Goal: Task Accomplishment & Management: Manage account settings

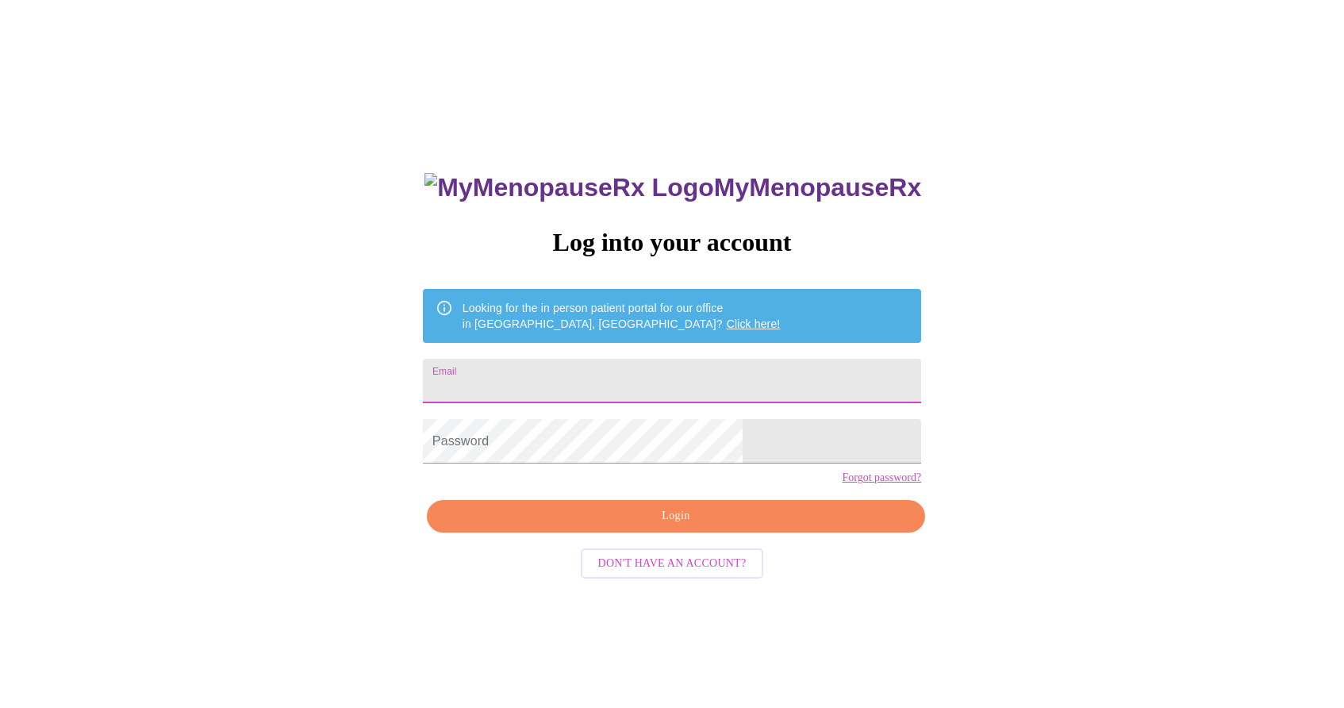
click at [632, 381] on input "Email" at bounding box center [672, 381] width 498 height 44
type input "P"
type input "paulainilinois@live.com"
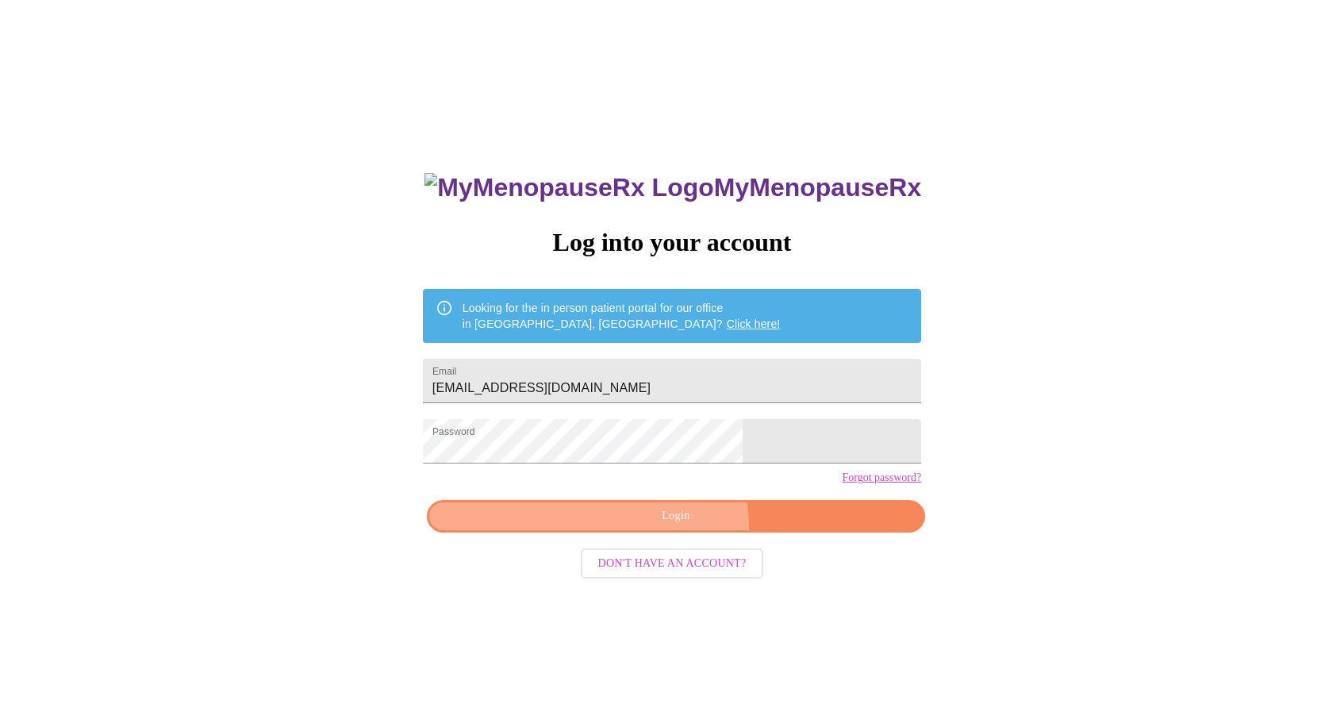
click at [662, 532] on button "Login" at bounding box center [676, 516] width 498 height 33
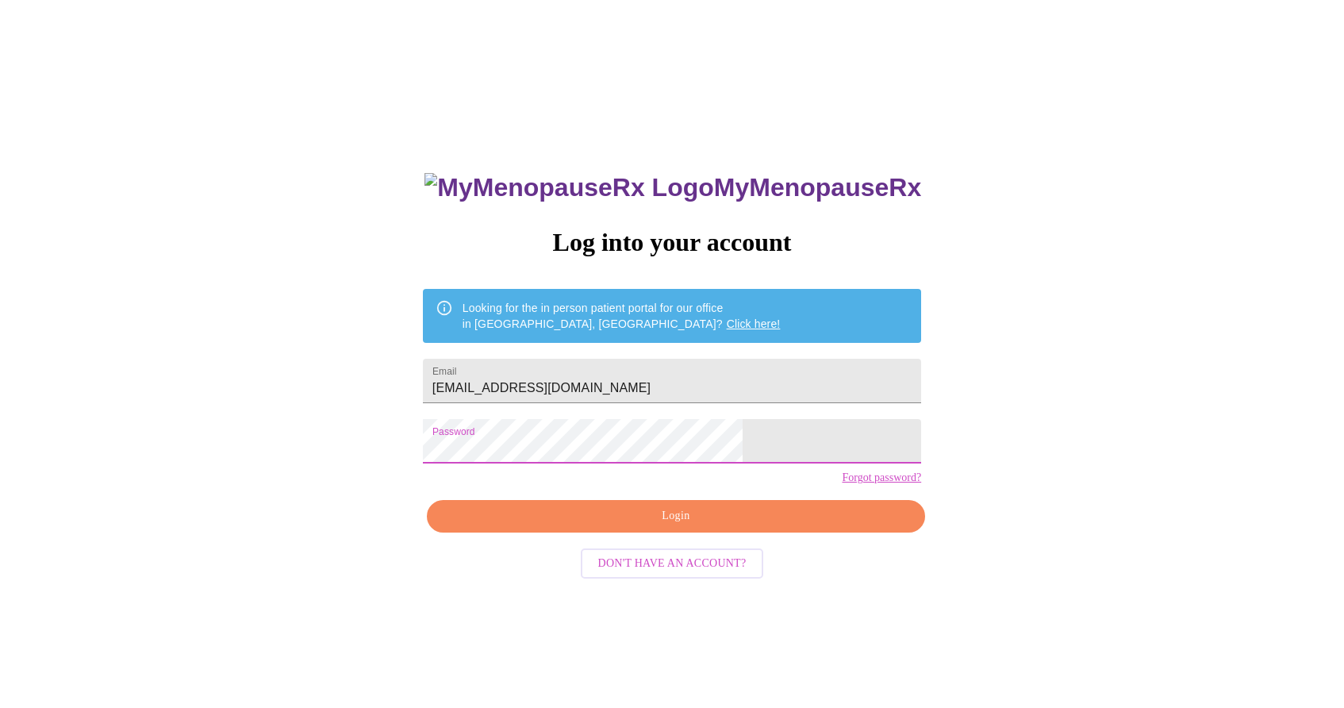
click at [654, 526] on span "Login" at bounding box center [676, 516] width 462 height 20
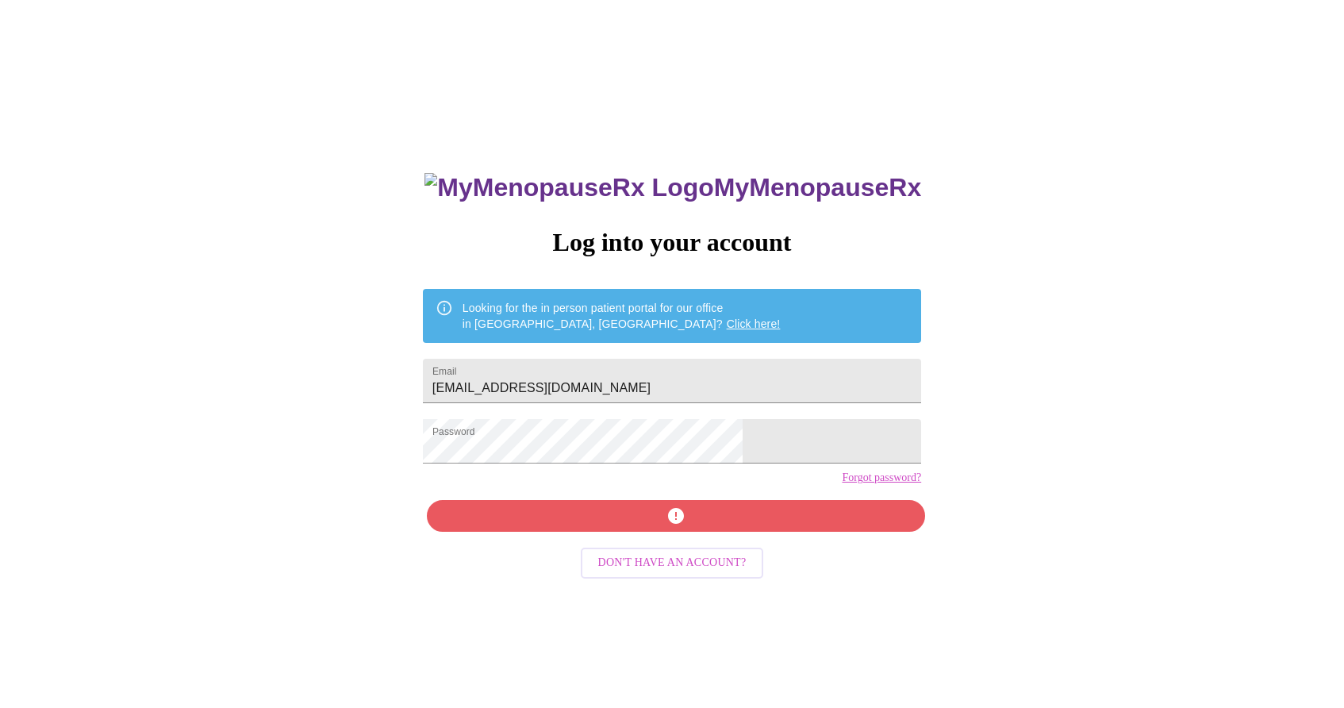
click at [678, 545] on div "MyMenopauseRx Log into your account Looking for the in person patient portal fo…" at bounding box center [672, 502] width 530 height 708
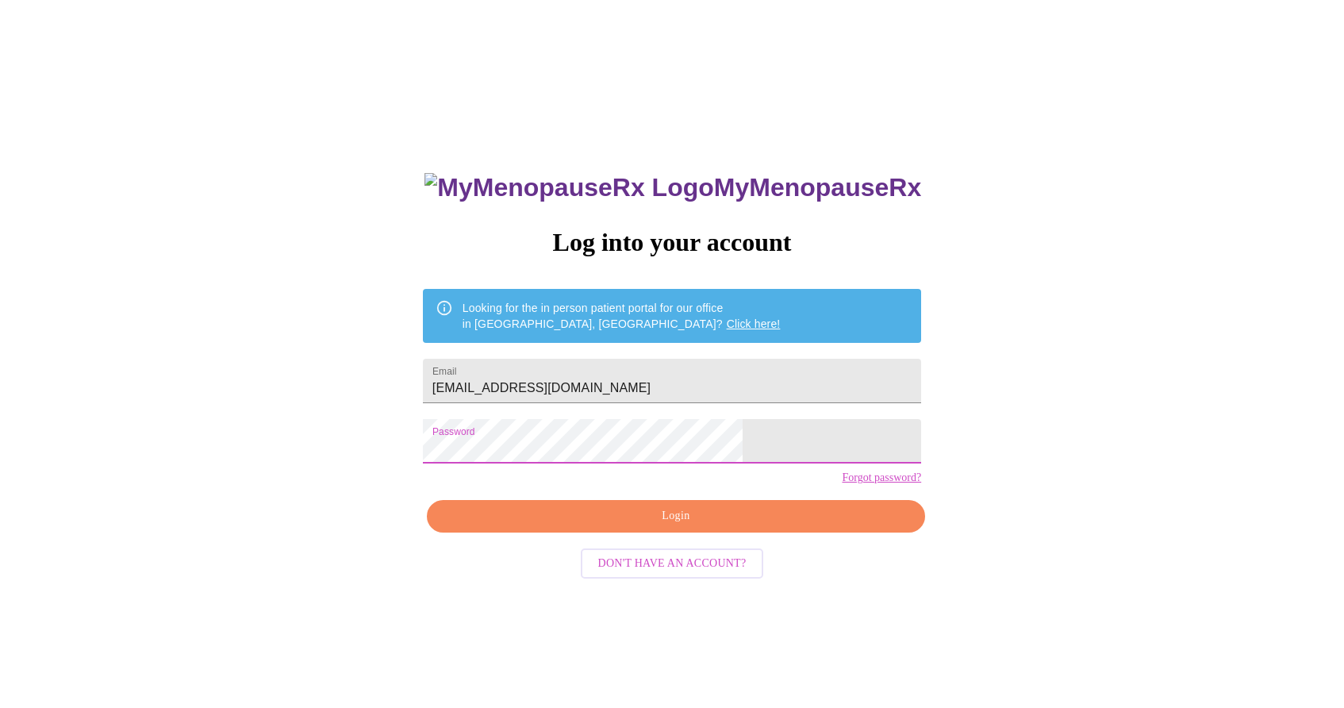
drag, startPoint x: 768, startPoint y: 507, endPoint x: 485, endPoint y: 448, distance: 289.2
click at [486, 448] on div "MyMenopauseRx Log into your account Looking for the in person patient portal fo…" at bounding box center [671, 430] width 1331 height 849
click at [590, 526] on span "Login" at bounding box center [676, 516] width 462 height 20
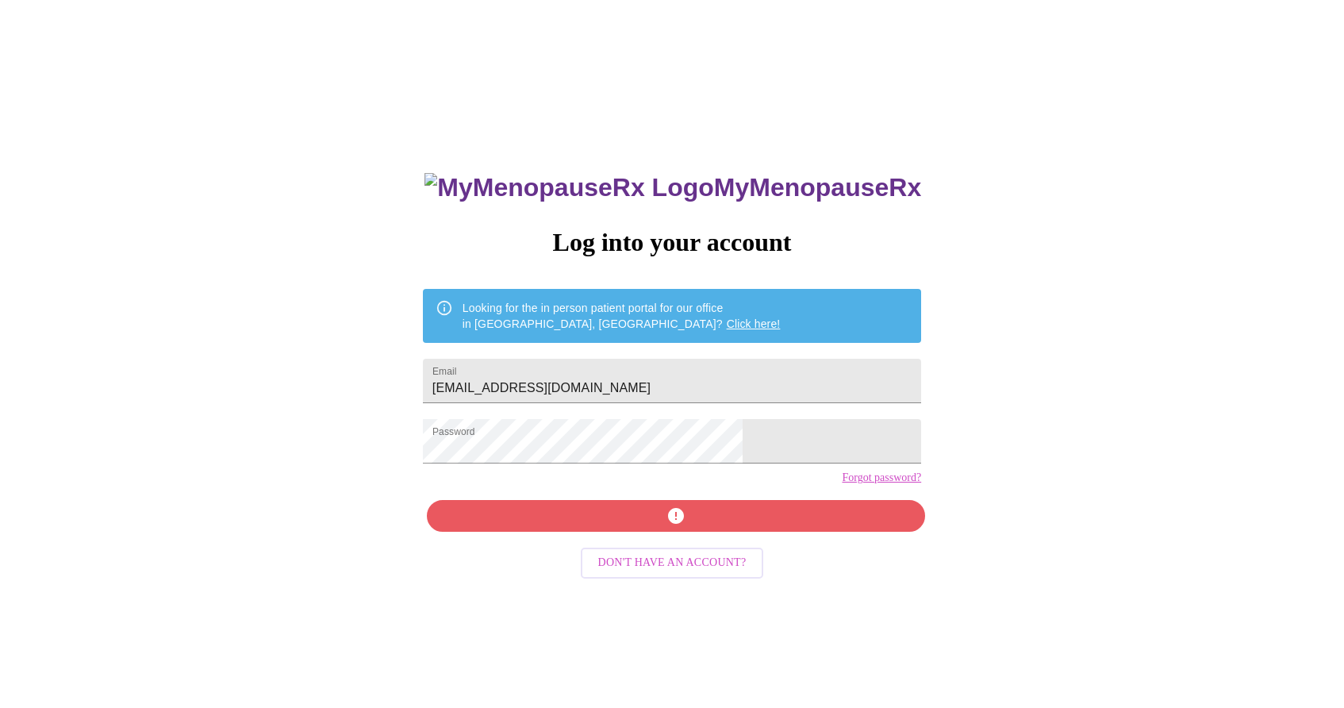
click at [842, 484] on link "Forgot password?" at bounding box center [881, 477] width 79 height 13
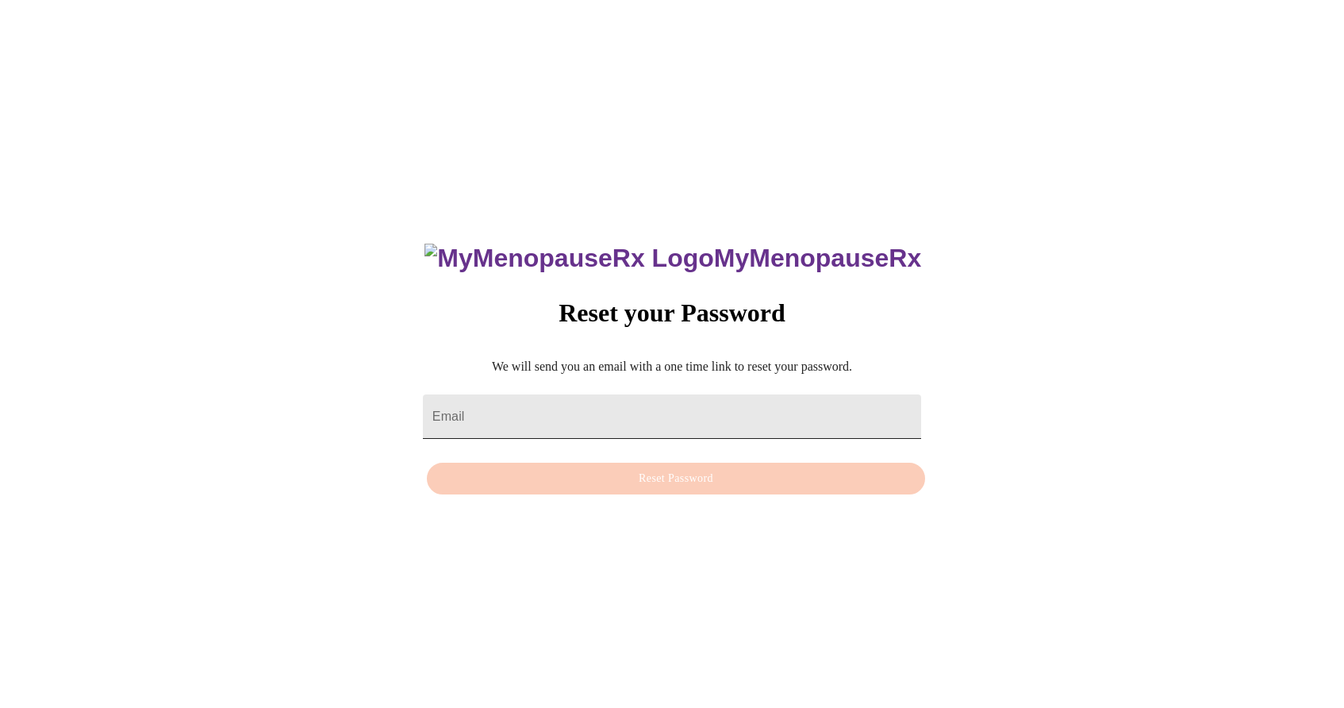
click at [649, 402] on input "Email" at bounding box center [672, 416] width 498 height 44
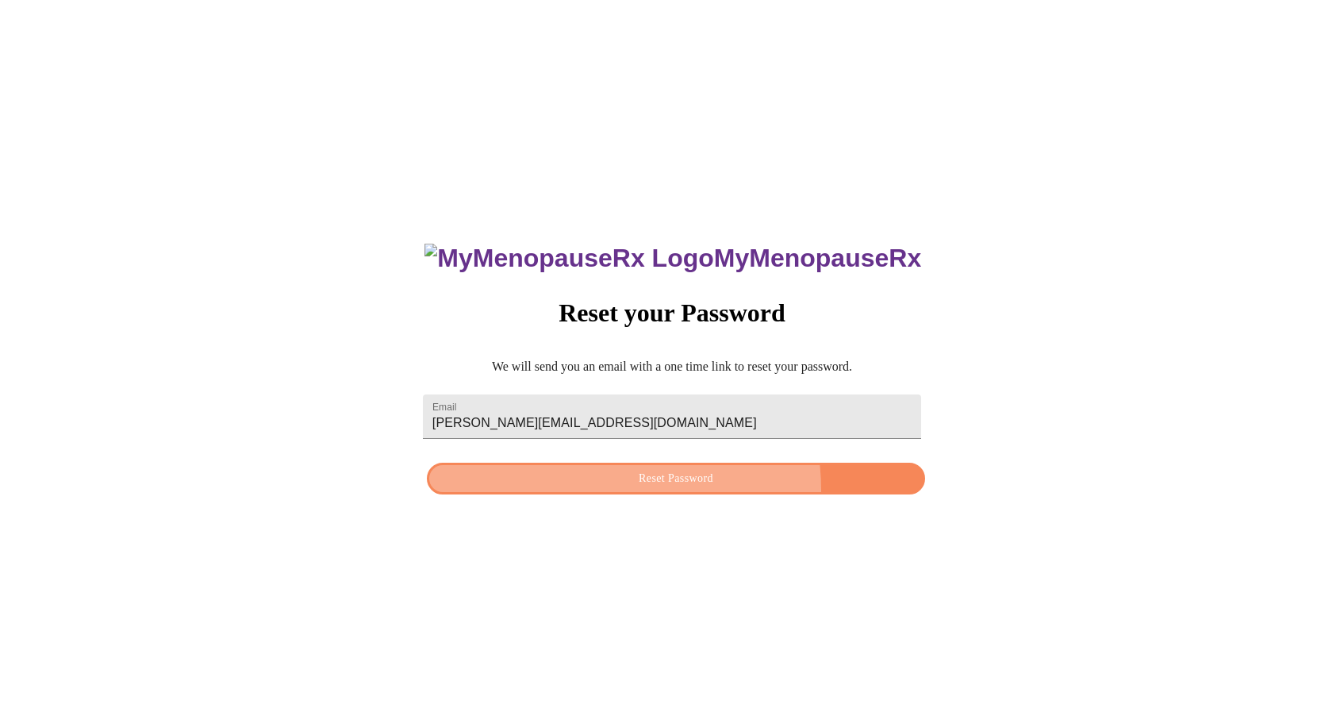
click at [642, 493] on button "Reset Password" at bounding box center [676, 478] width 498 height 33
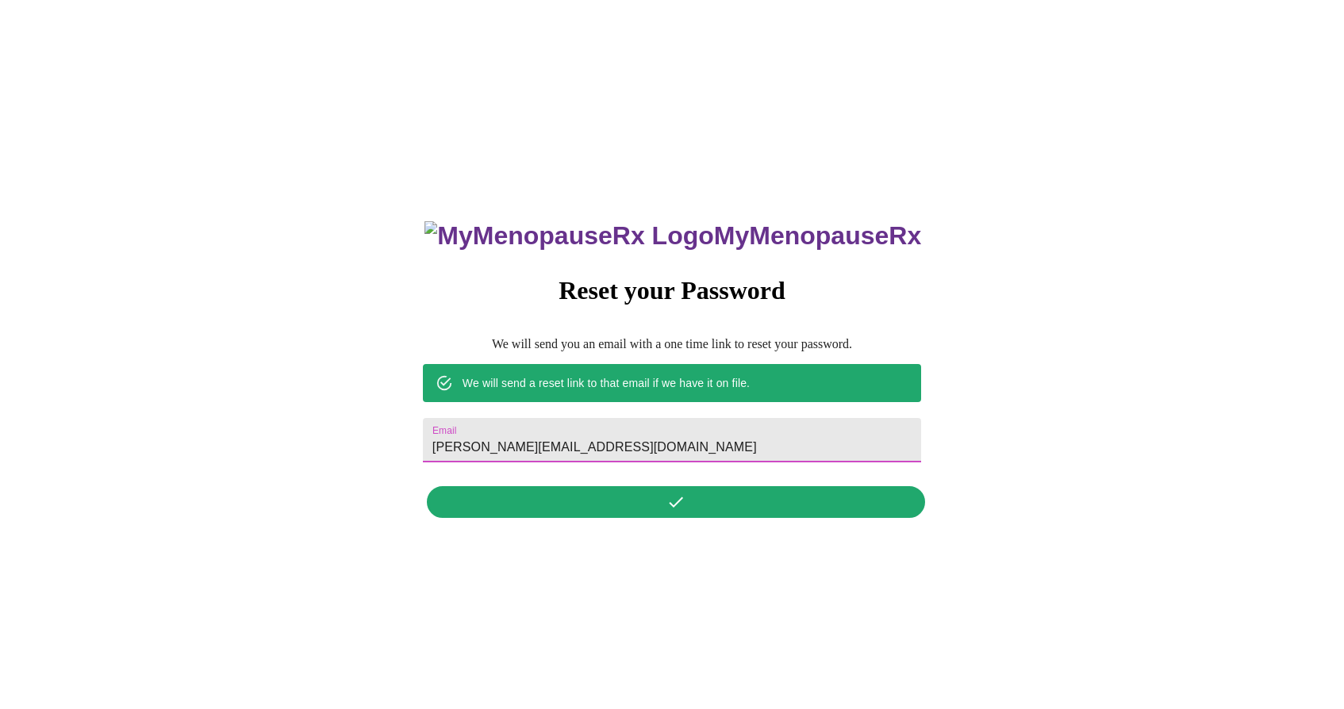
drag, startPoint x: 627, startPoint y: 435, endPoint x: 446, endPoint y: 405, distance: 183.5
click at [446, 405] on div "MyMenopauseRx Reset your Password We will send you an email with a one time lin…" at bounding box center [671, 360] width 1331 height 709
type input "schradpaula@gmail.com"
click at [748, 511] on div "MyMenopauseRx Reset your Password We will send you an email with a one time lin…" at bounding box center [672, 361] width 530 height 330
click at [696, 507] on div "MyMenopauseRx Reset your Password We will send you an email with a one time lin…" at bounding box center [672, 361] width 530 height 330
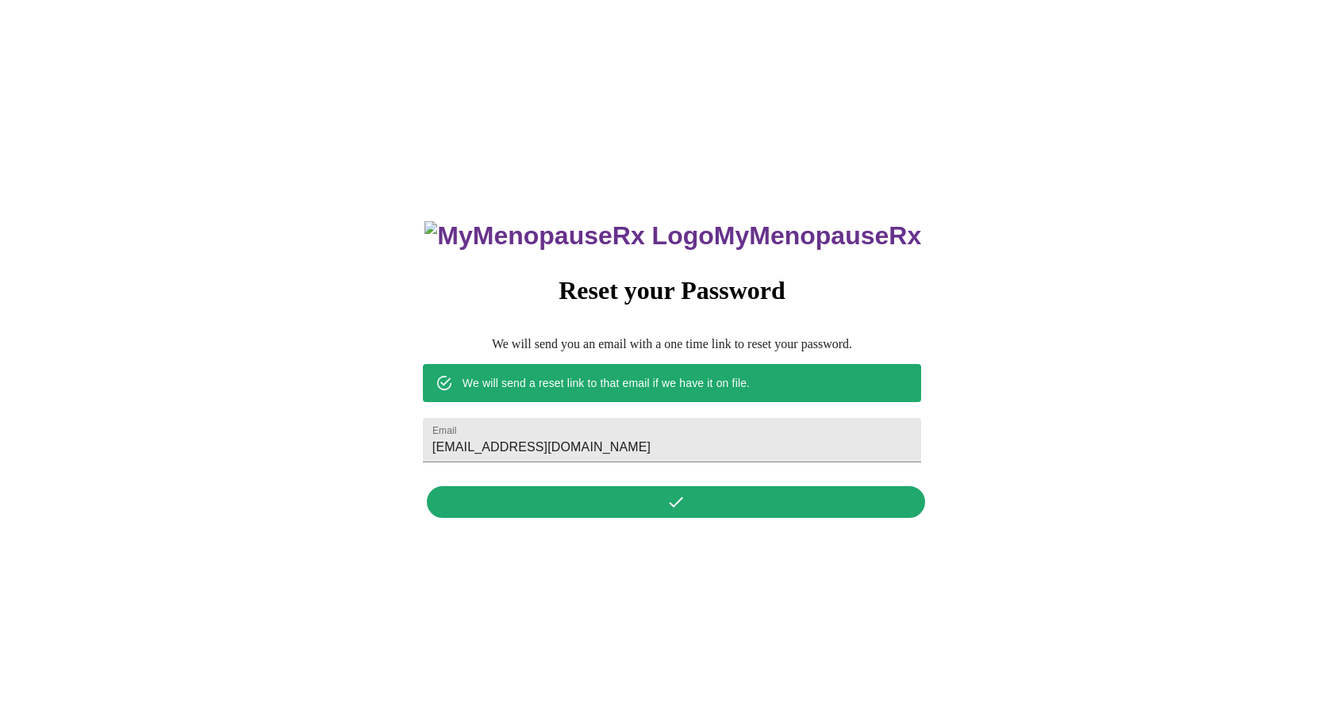
click at [696, 509] on div "MyMenopauseRx Reset your Password We will send you an email with a one time lin…" at bounding box center [672, 361] width 530 height 330
